Goal: Navigation & Orientation: Find specific page/section

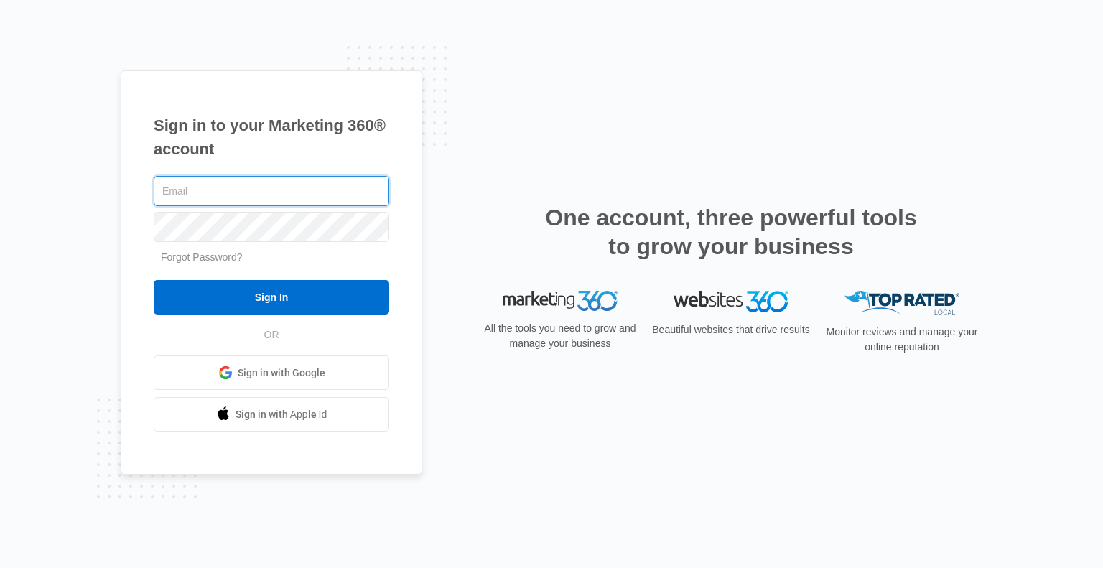
click at [235, 205] on input "text" at bounding box center [272, 191] width 236 height 30
type input "[PERSON_NAME][EMAIL_ADDRESS][DOMAIN_NAME]"
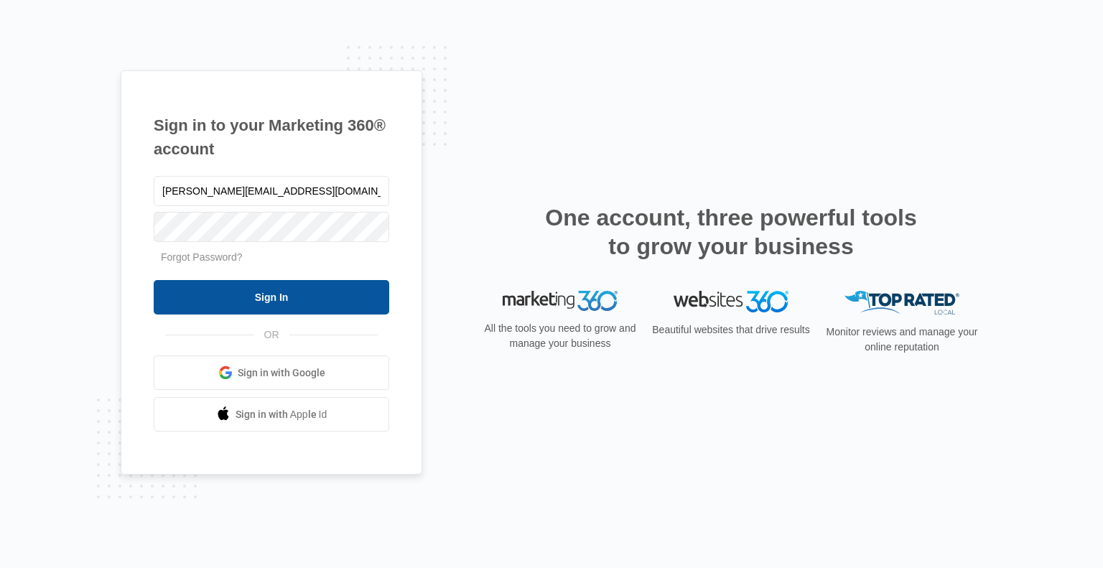
click at [328, 295] on input "Sign In" at bounding box center [272, 297] width 236 height 34
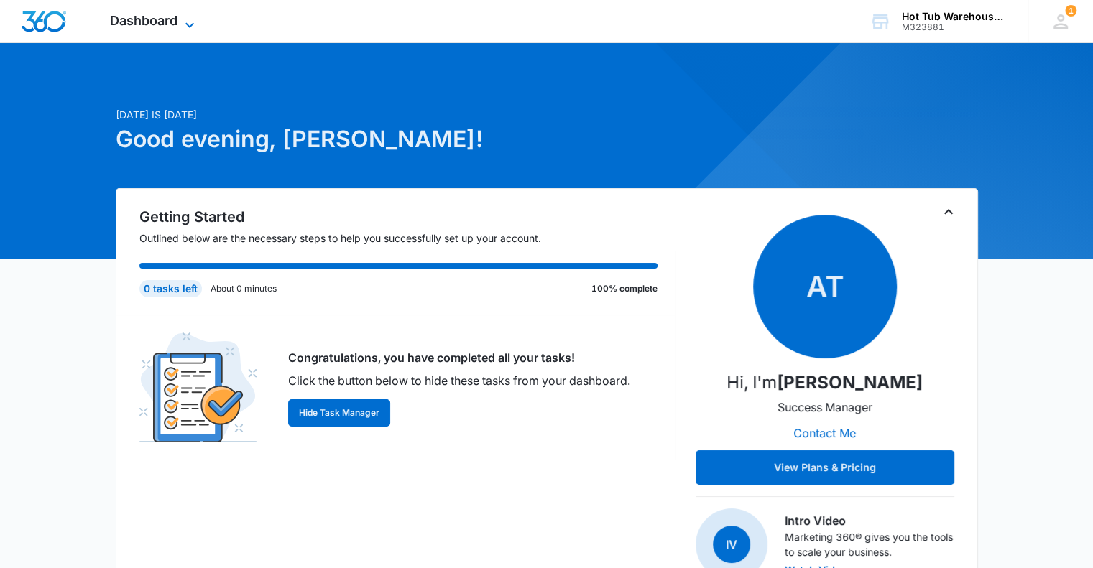
click at [182, 26] on icon at bounding box center [189, 25] width 17 height 17
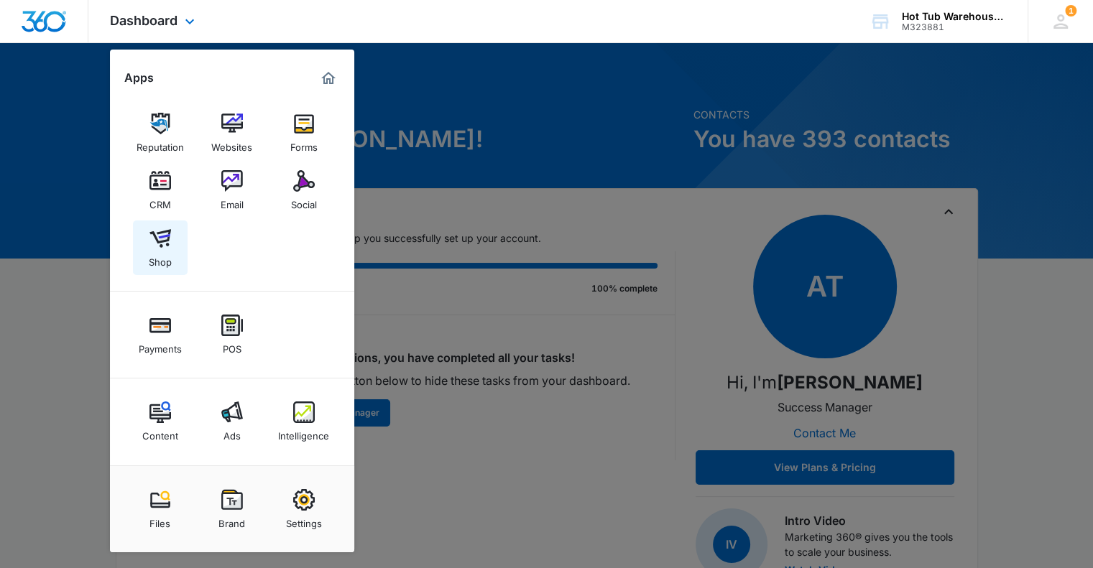
click at [157, 240] on img at bounding box center [160, 239] width 22 height 22
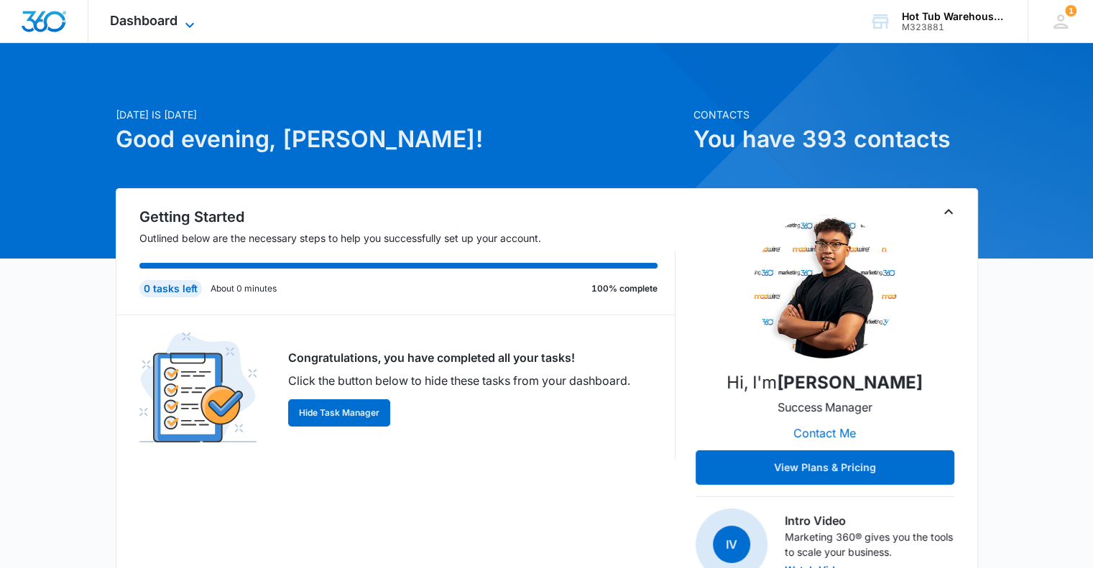
click at [186, 27] on icon at bounding box center [189, 25] width 17 height 17
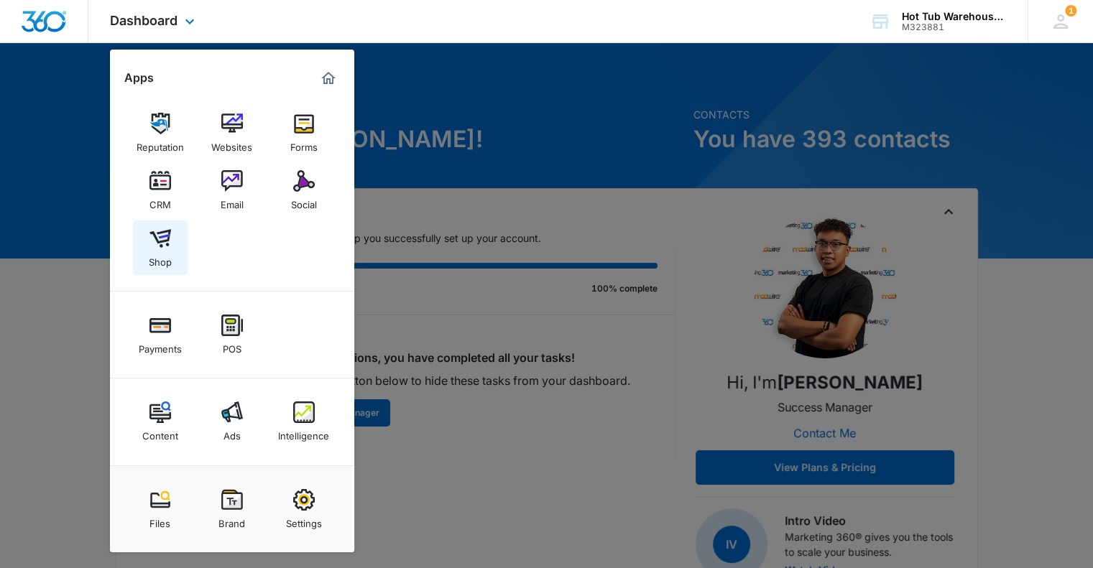
click at [160, 238] on img at bounding box center [160, 239] width 22 height 22
